Goal: Book appointment/travel/reservation

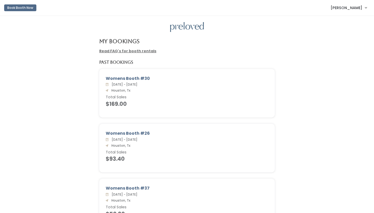
click at [19, 7] on button "Book Booth Now" at bounding box center [20, 7] width 32 height 7
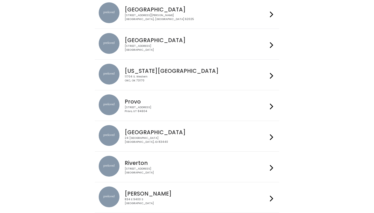
scroll to position [85, 0]
click at [109, 52] on img at bounding box center [109, 43] width 21 height 21
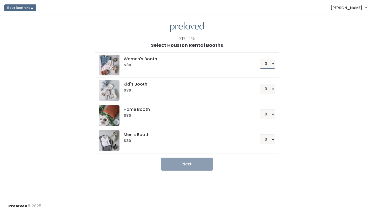
select select "1"
click at [186, 164] on button "Next" at bounding box center [187, 163] width 52 height 13
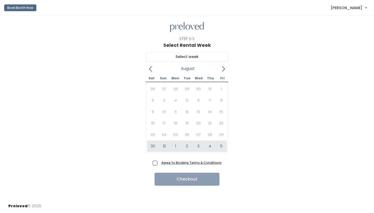
click at [222, 67] on icon at bounding box center [223, 69] width 6 height 6
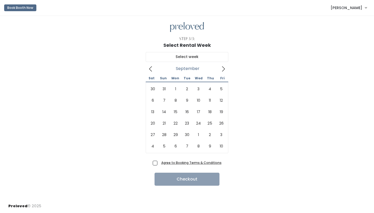
click at [151, 69] on icon at bounding box center [151, 69] width 6 height 6
